Goal: Obtain resource: Obtain resource

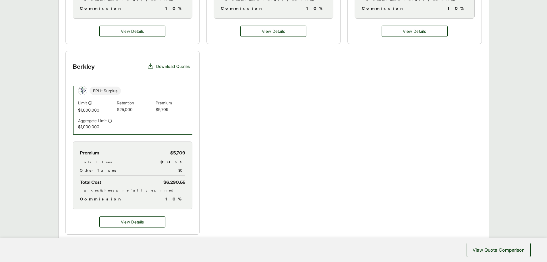
scroll to position [316, 0]
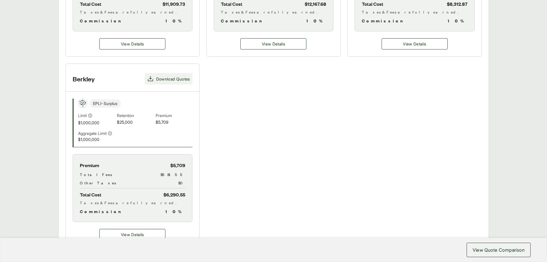
click at [174, 76] on span "Download Quotes" at bounding box center [173, 79] width 34 height 6
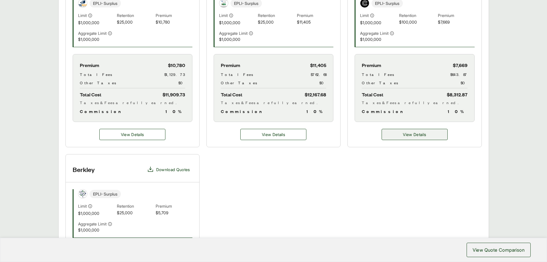
scroll to position [201, 0]
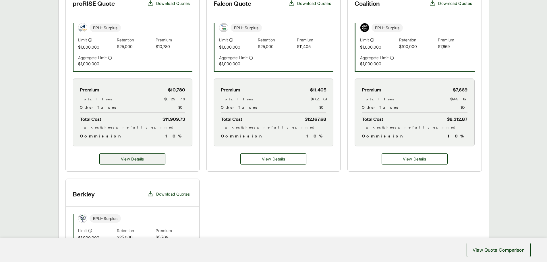
click at [133, 160] on span "View Details" at bounding box center [132, 159] width 23 height 6
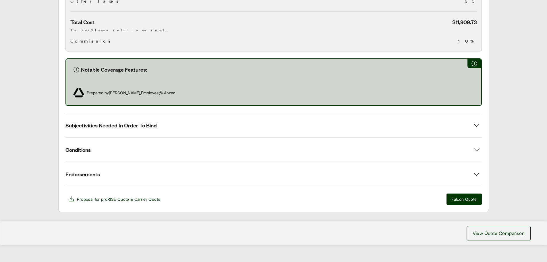
scroll to position [287, 0]
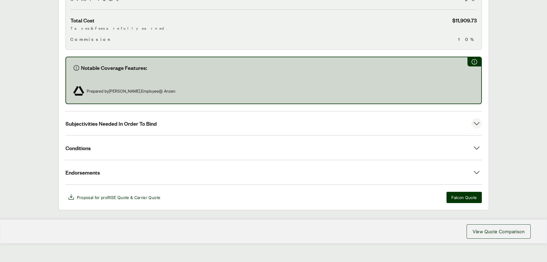
click at [124, 120] on span "Subjectivities Needed In Order To Bind" at bounding box center [111, 123] width 91 height 7
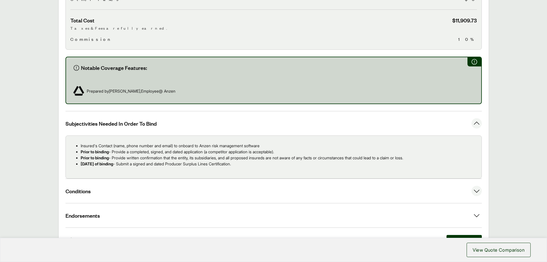
click at [78, 188] on span "Conditions" at bounding box center [78, 190] width 25 height 7
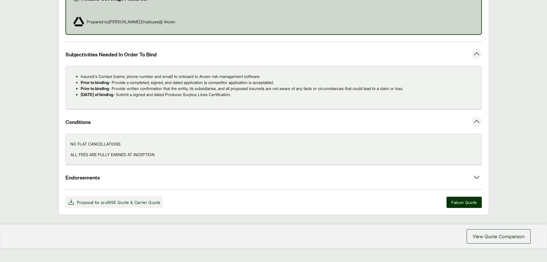
scroll to position [361, 0]
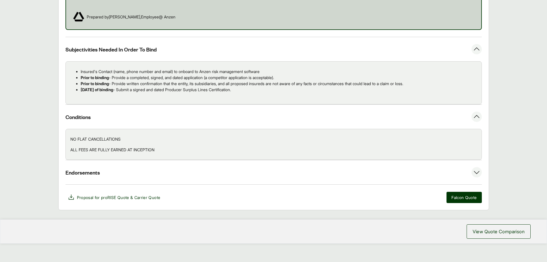
click at [82, 169] on span "Endorsements" at bounding box center [83, 172] width 34 height 7
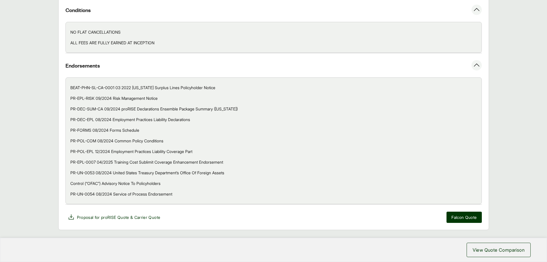
scroll to position [488, 0]
